Goal: Find specific page/section

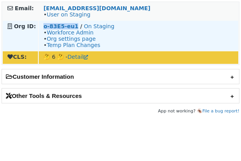
drag, startPoint x: 39, startPoint y: 25, endPoint x: 76, endPoint y: 26, distance: 36.4
click at [76, 26] on td "o-83E5-eu1 / On Staging • Workforce Admin • Org settings page • Temp Plan Chang…" at bounding box center [139, 36] width 200 height 30
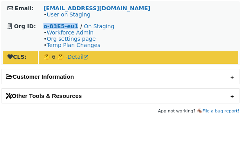
copy strong "o-83E5-eu1"
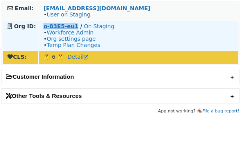
click at [67, 27] on strong "o-83E5-eu1" at bounding box center [60, 26] width 35 height 6
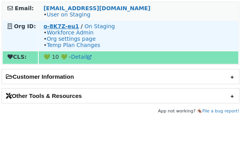
click at [64, 27] on strong "o-8K7Z-eu1" at bounding box center [61, 26] width 36 height 6
